Goal: Task Accomplishment & Management: Manage account settings

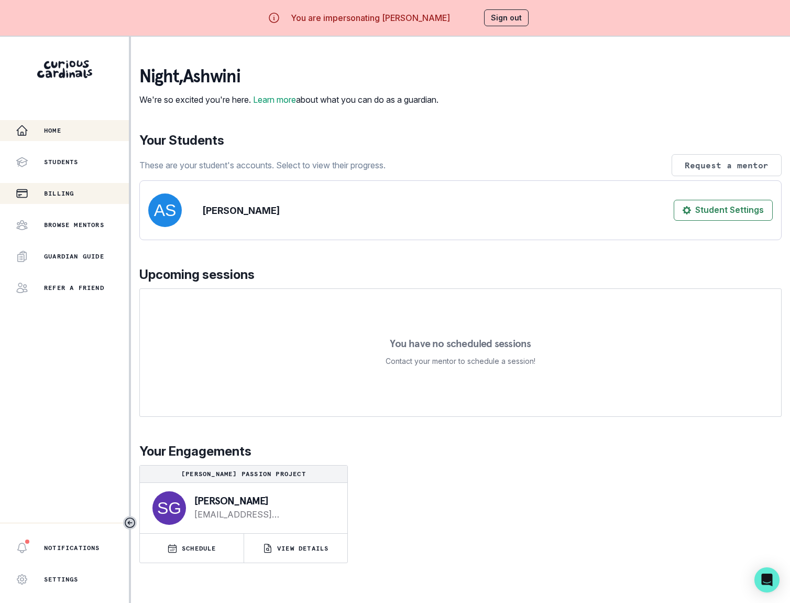
click at [59, 188] on div "Billing" at bounding box center [72, 193] width 113 height 13
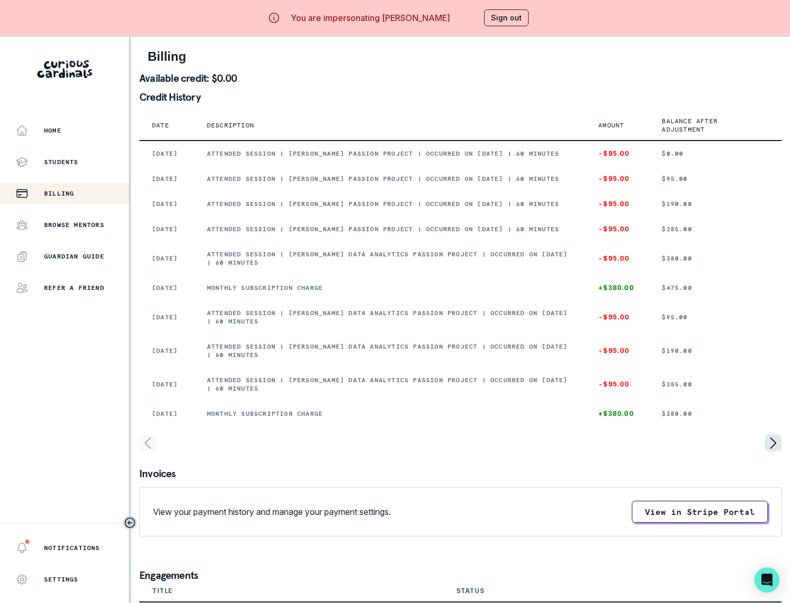
click at [772, 451] on icon "page right" at bounding box center [773, 442] width 17 height 17
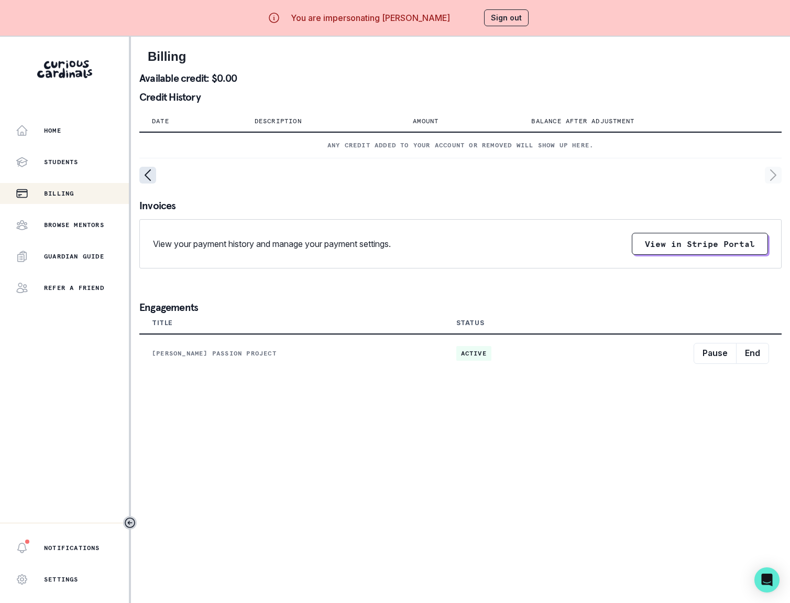
click at [143, 173] on icon "page left" at bounding box center [147, 175] width 17 height 17
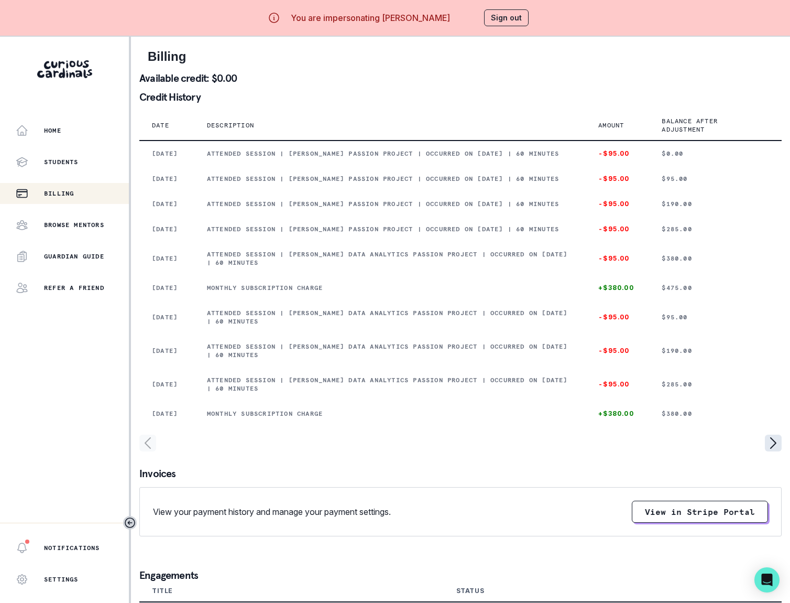
click at [772, 451] on icon "page right" at bounding box center [773, 442] width 17 height 17
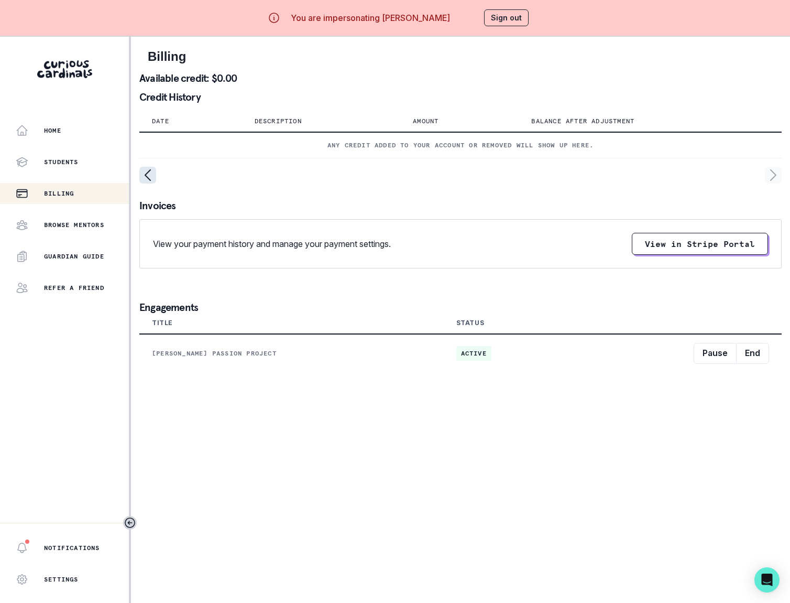
click at [147, 179] on icon "page left" at bounding box center [147, 175] width 17 height 17
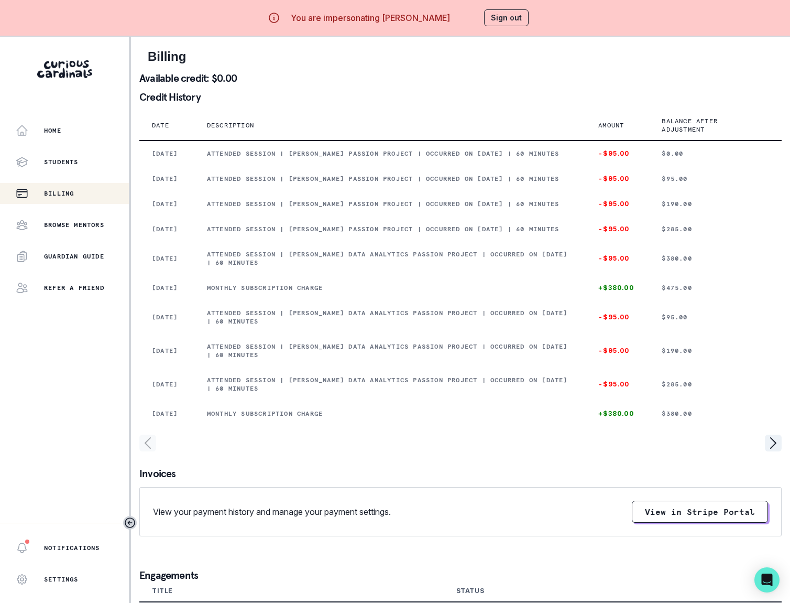
click at [505, 14] on button "Sign out" at bounding box center [506, 17] width 45 height 17
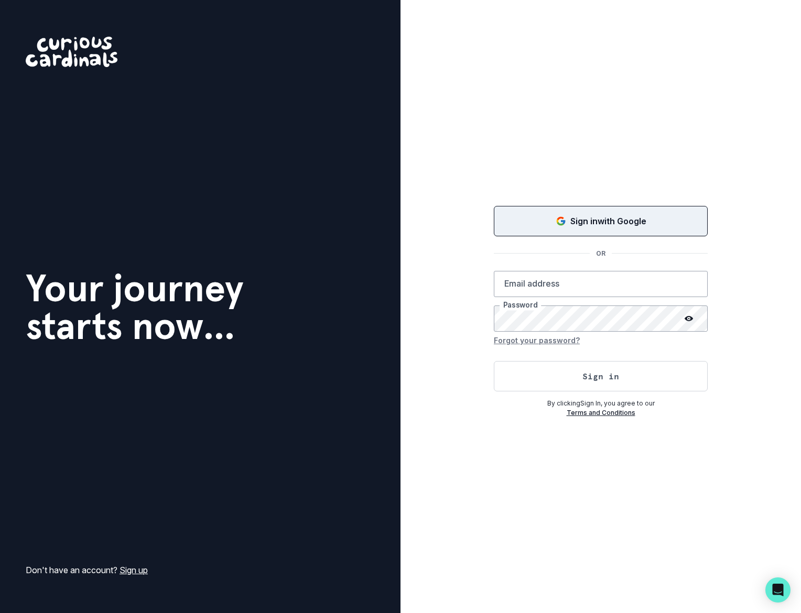
click at [574, 225] on p "Sign in with Google" at bounding box center [608, 221] width 76 height 13
